Goal: Navigation & Orientation: Find specific page/section

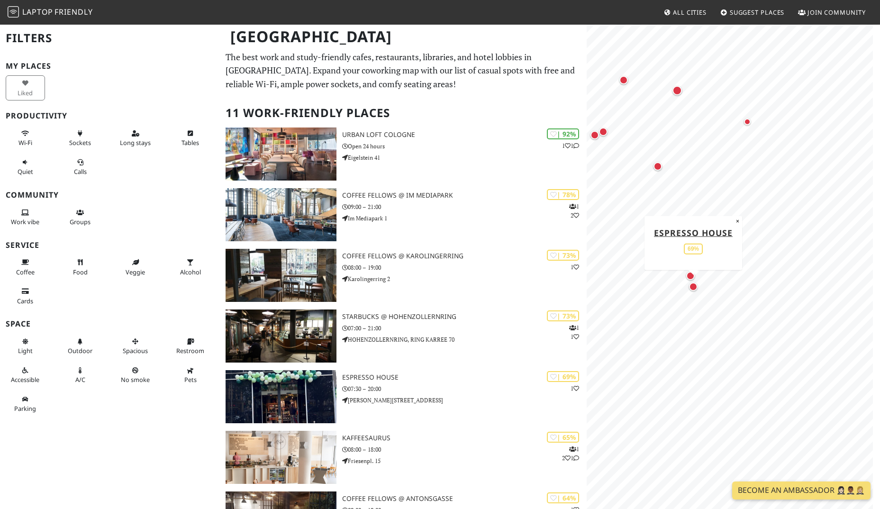
click at [689, 294] on div "Map marker" at bounding box center [692, 286] width 19 height 19
